Goal: Information Seeking & Learning: Learn about a topic

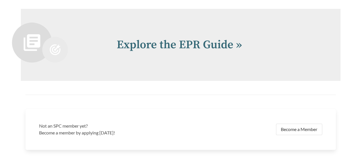
scroll to position [1197, 0]
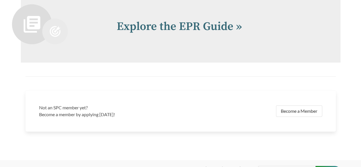
click at [176, 27] on link "Explore the EPR Guide »" at bounding box center [179, 26] width 125 height 14
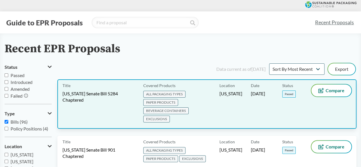
click at [97, 101] on span "[US_STATE] Senate Bill 5284 Chaptered" at bounding box center [99, 96] width 74 height 13
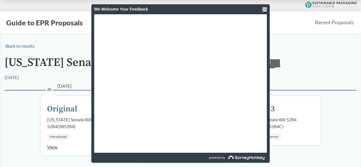
click at [263, 9] on div at bounding box center [264, 9] width 5 height 5
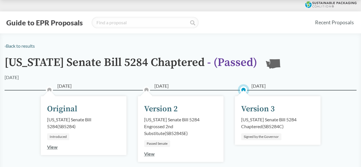
click at [255, 135] on div "Signed by the Governor" at bounding box center [261, 136] width 40 height 7
click at [255, 110] on div "Version 3" at bounding box center [258, 109] width 34 height 12
click at [245, 88] on circle at bounding box center [243, 90] width 6 height 6
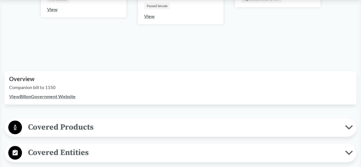
scroll to position [171, 0]
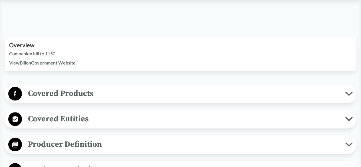
click at [40, 62] on link "View Bill on Government Website" at bounding box center [42, 62] width 66 height 5
click at [81, 93] on span "Covered Products" at bounding box center [183, 93] width 323 height 13
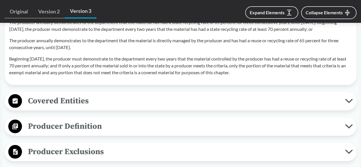
scroll to position [741, 0]
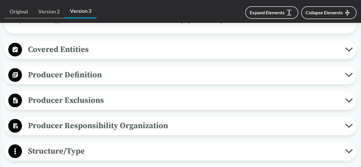
click at [47, 56] on span "Covered Entities" at bounding box center [183, 49] width 323 height 13
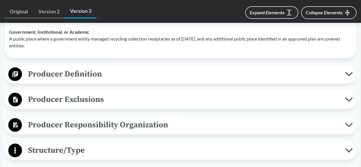
scroll to position [798, 0]
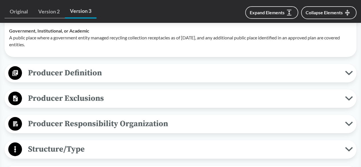
click at [65, 79] on span "Producer Definition" at bounding box center [183, 72] width 323 height 13
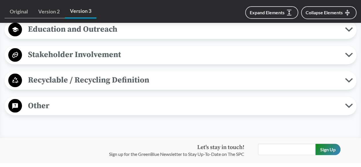
scroll to position [1539, 0]
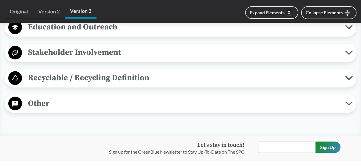
click at [61, 84] on span "Recyclable / Recycling Definition" at bounding box center [183, 77] width 323 height 13
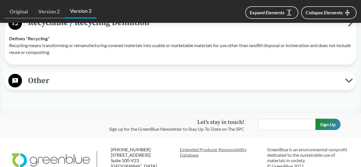
scroll to position [1596, 0]
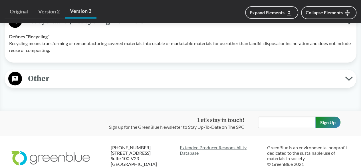
click at [56, 85] on span "Other" at bounding box center [183, 78] width 323 height 13
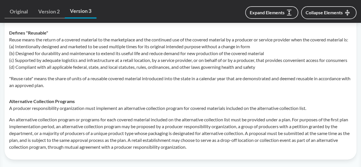
scroll to position [2052, 0]
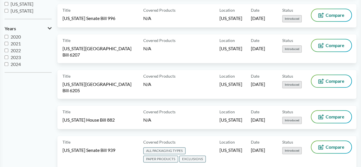
scroll to position [200, 0]
